Goal: Task Accomplishment & Management: Manage account settings

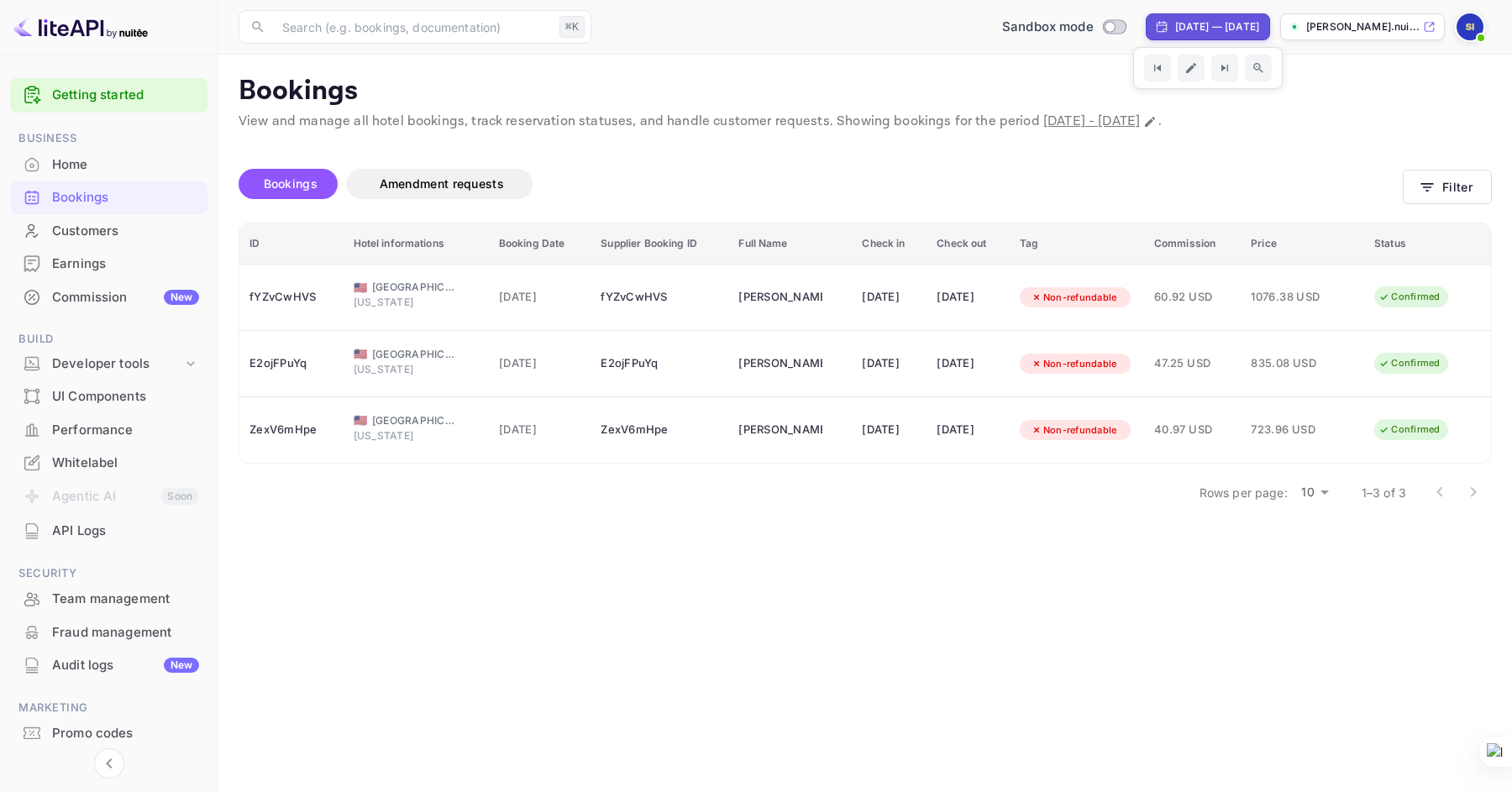
click at [1384, 31] on p "[PERSON_NAME].nui..." at bounding box center [1362, 27] width 113 height 15
click at [109, 233] on div "Customers" at bounding box center [125, 231] width 147 height 20
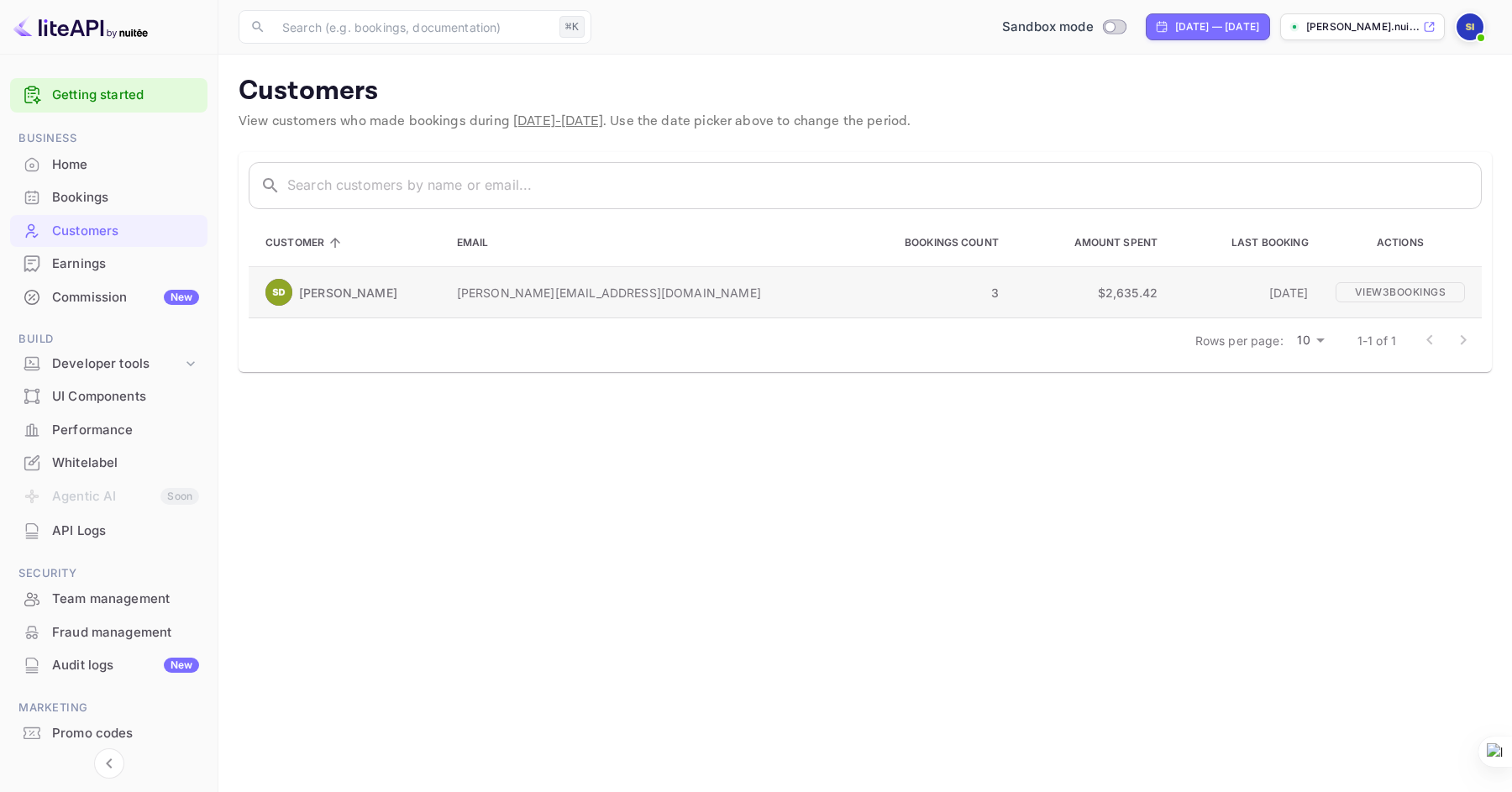
click at [855, 293] on p "3" at bounding box center [927, 293] width 145 height 18
click at [523, 294] on p "[PERSON_NAME][EMAIL_ADDRESS][DOMAIN_NAME]" at bounding box center [642, 293] width 371 height 18
